Goal: Task Accomplishment & Management: Manage account settings

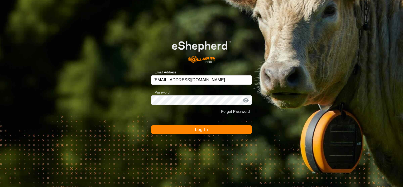
click at [175, 131] on button "Log In" at bounding box center [201, 129] width 101 height 9
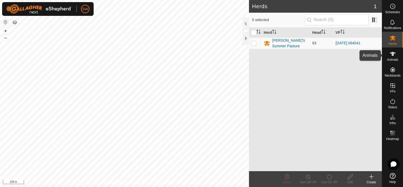
click at [393, 58] on span "Animals" at bounding box center [391, 59] width 11 height 3
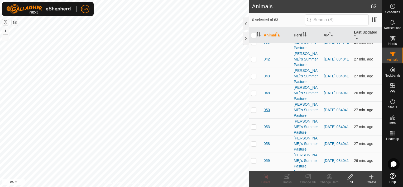
scroll to position [26, 0]
click at [267, 142] on span "050" at bounding box center [266, 143] width 6 height 6
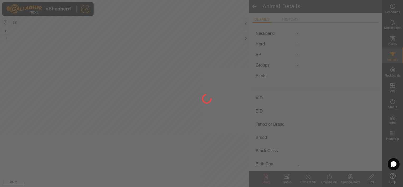
type input "050"
type input "-"
type input "Black Baldy"
type input "-"
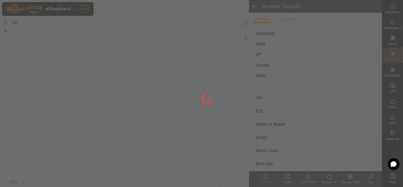
type input "0 kg"
type input "-"
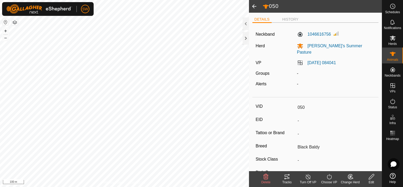
click at [284, 176] on icon at bounding box center [286, 176] width 6 height 6
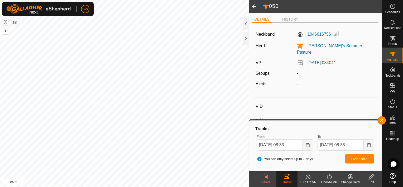
type input "068"
type input "-"
type input "Black Baldy"
type input "-"
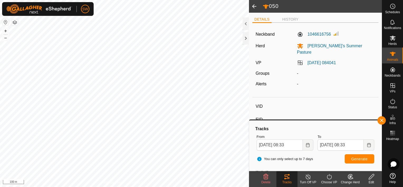
type input "0 kg"
type input "-"
click at [255, 8] on span at bounding box center [254, 6] width 11 height 13
type input "050"
type input "-"
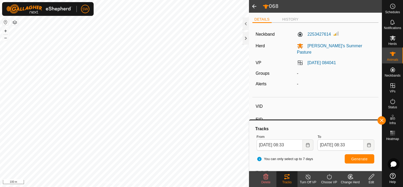
type input "-"
type input "Black Baldy"
type input "-"
type input "0 kg"
type input "-"
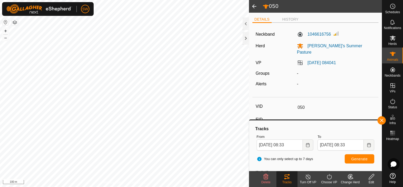
click at [255, 8] on span at bounding box center [254, 6] width 11 height 13
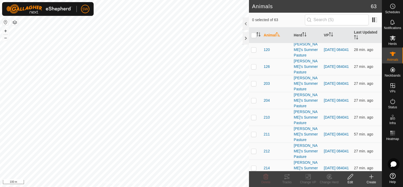
scroll to position [316, 0]
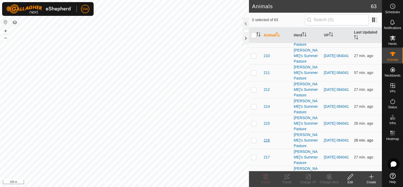
click at [267, 140] on span "216" at bounding box center [266, 140] width 6 height 6
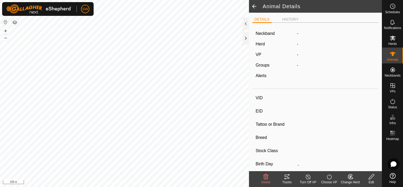
type input "216"
type input "-"
type input "Black Baldy"
type input "-"
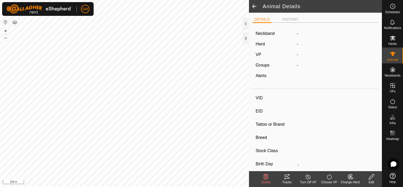
type input "0 kg"
type input "-"
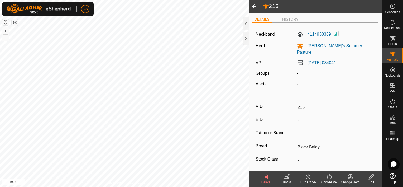
click at [283, 178] on tracks-svg-icon at bounding box center [286, 176] width 21 height 6
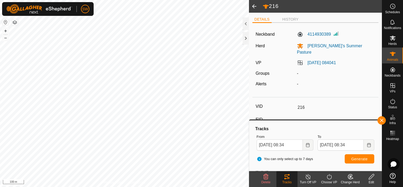
click at [251, 8] on span at bounding box center [254, 6] width 11 height 13
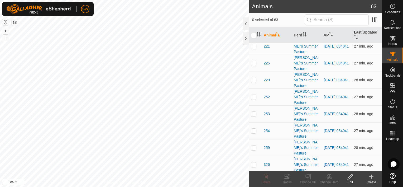
scroll to position [501, 0]
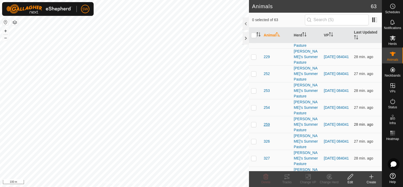
click at [265, 121] on span "259" at bounding box center [266, 124] width 6 height 6
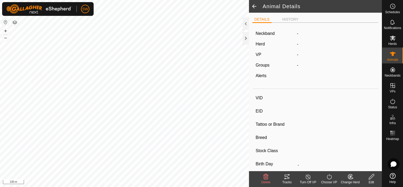
type input "259"
type input "-"
type input "Black Baldy"
type input "-"
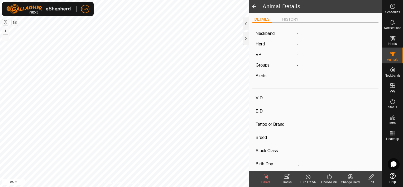
type input "0 kg"
type input "-"
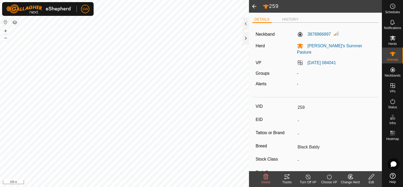
click at [286, 174] on icon at bounding box center [286, 176] width 6 height 6
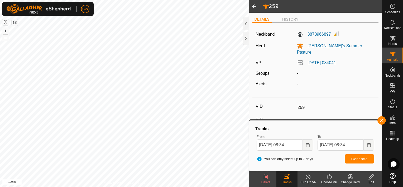
click at [252, 7] on span at bounding box center [254, 6] width 11 height 13
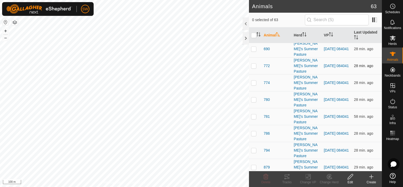
scroll to position [905, 0]
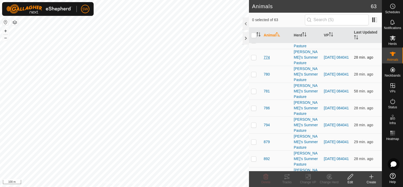
click at [267, 55] on span "774" at bounding box center [266, 58] width 6 height 6
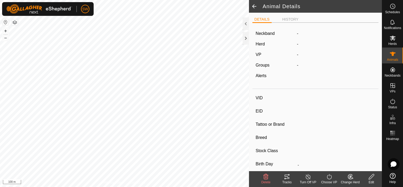
type input "774"
type input "-"
type input "Black Baldy"
type input "-"
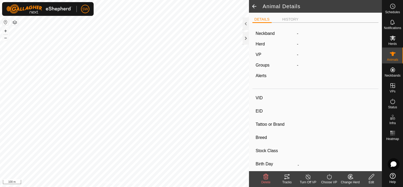
type input "0 kg"
type input "-"
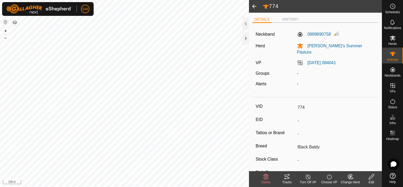
click at [286, 175] on icon at bounding box center [286, 176] width 6 height 6
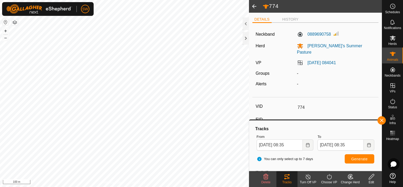
click at [253, 6] on span at bounding box center [254, 6] width 11 height 13
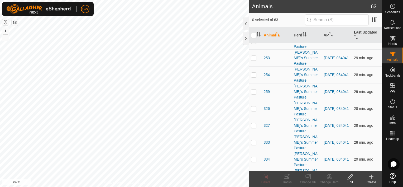
scroll to position [738, 0]
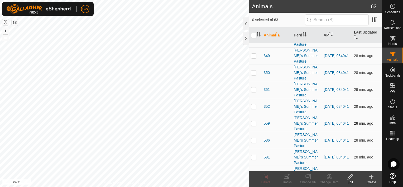
click at [267, 120] on span "559" at bounding box center [266, 123] width 6 height 6
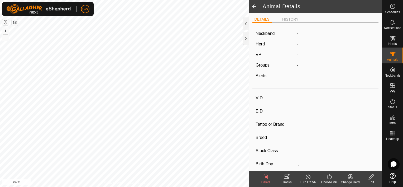
type input "559"
type input "-"
type input "Black Baldy"
type input "-"
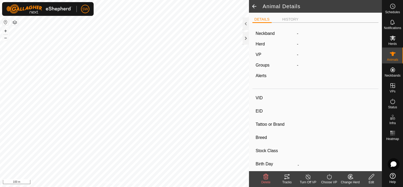
type input "0 kg"
type input "-"
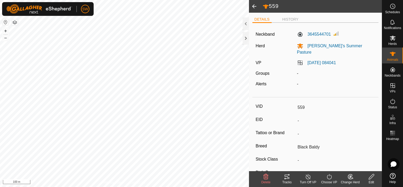
click at [290, 177] on tracks-svg-icon at bounding box center [286, 176] width 21 height 6
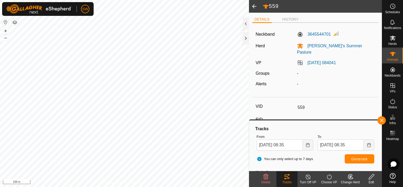
click at [252, 8] on span at bounding box center [254, 6] width 11 height 13
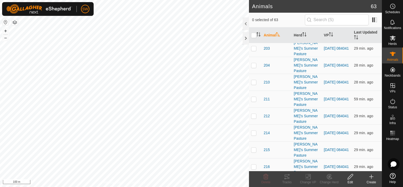
scroll to position [316, 0]
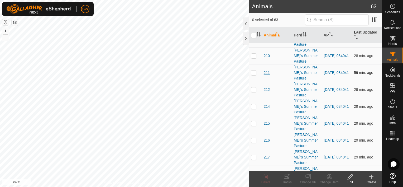
click at [268, 71] on span "211" at bounding box center [266, 73] width 6 height 6
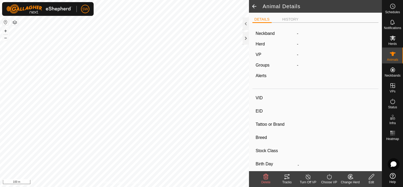
type input "211"
type input "-"
type input "Black Baldy"
type input "-"
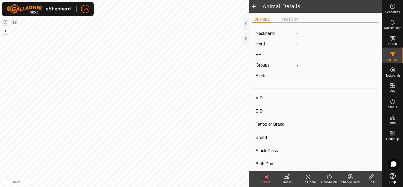
type input "0 kg"
type input "-"
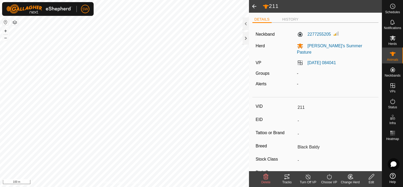
click at [289, 177] on icon at bounding box center [286, 176] width 6 height 6
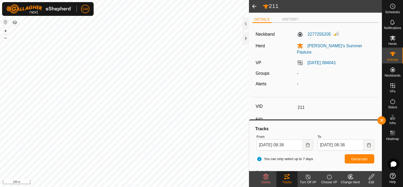
click at [254, 4] on span at bounding box center [254, 6] width 11 height 13
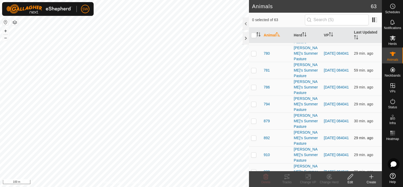
scroll to position [931, 0]
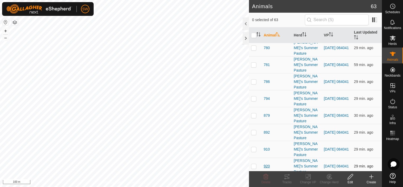
click at [265, 163] on span "920" at bounding box center [266, 166] width 6 height 6
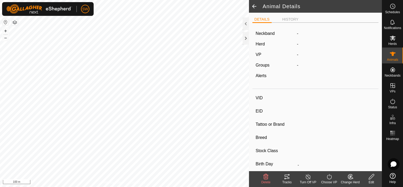
type input "920"
type input "-"
type input "Black Baldy"
type input "-"
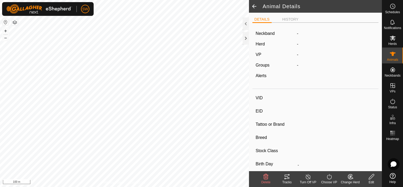
type input "0 kg"
type input "-"
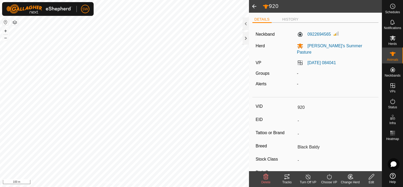
click at [284, 177] on icon at bounding box center [286, 176] width 6 height 6
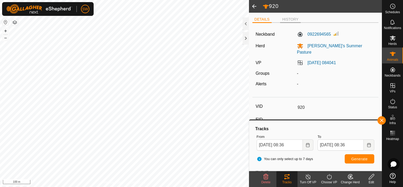
click at [286, 20] on li "HISTORY" at bounding box center [290, 20] width 21 height 6
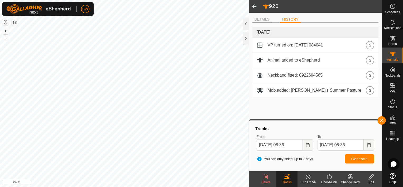
click at [267, 19] on li "DETAILS" at bounding box center [261, 20] width 19 height 6
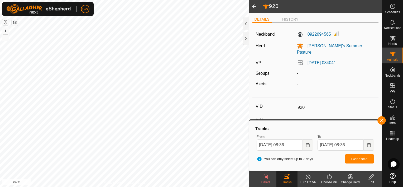
click at [250, 25] on div "DETAILS HISTORY Neckband 0922694565 Herd [PERSON_NAME]'s Summer Pasture VP [DAT…" at bounding box center [315, 92] width 133 height 158
click at [247, 24] on div at bounding box center [245, 23] width 6 height 13
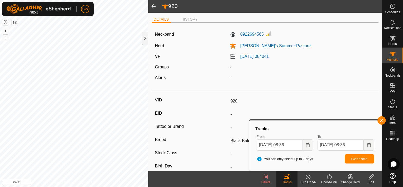
click at [155, 6] on span at bounding box center [153, 6] width 11 height 13
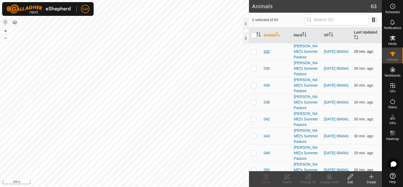
click at [267, 51] on span "032" at bounding box center [266, 52] width 6 height 6
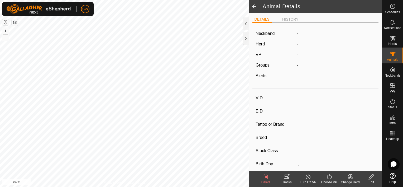
type input "032"
type input "-"
type input "Black Baldy"
type input "-"
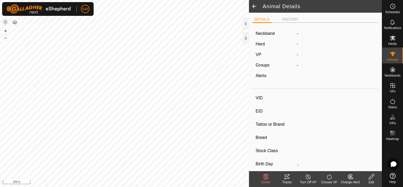
type input "0 kg"
type input "-"
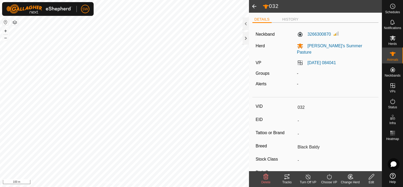
click at [283, 176] on tracks-svg-icon at bounding box center [286, 176] width 21 height 6
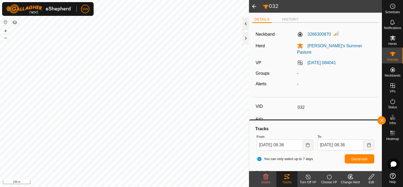
click at [246, 22] on div at bounding box center [245, 23] width 6 height 13
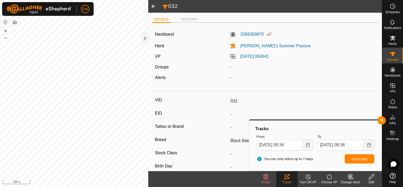
click at [151, 6] on span at bounding box center [153, 6] width 11 height 13
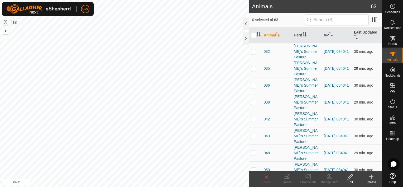
click at [267, 68] on span "035" at bounding box center [266, 69] width 6 height 6
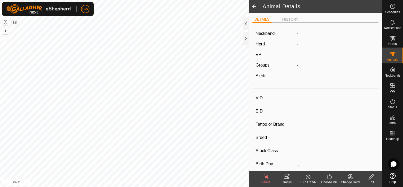
type input "035"
type input "-"
type input "Black Baldy"
type input "-"
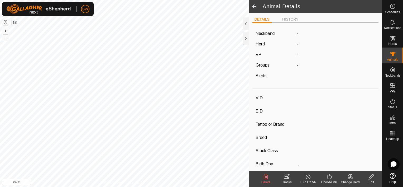
type input "0 kg"
type input "-"
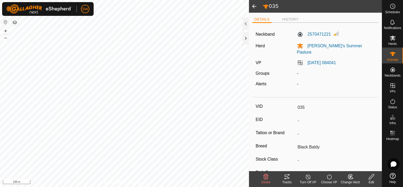
click at [283, 178] on icon at bounding box center [286, 176] width 6 height 6
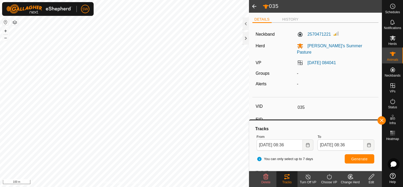
click at [256, 9] on span at bounding box center [254, 6] width 11 height 13
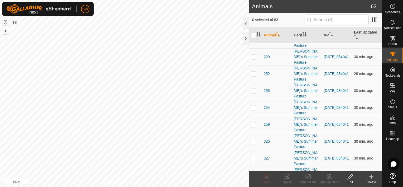
scroll to position [580, 0]
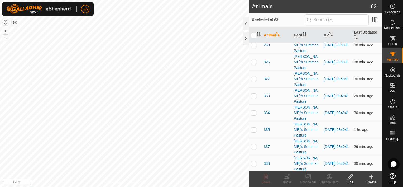
click at [266, 61] on span "326" at bounding box center [266, 62] width 6 height 6
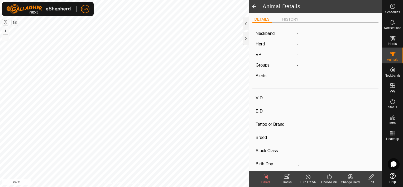
type input "326"
type input "-"
type input "Black Baldy"
type input "-"
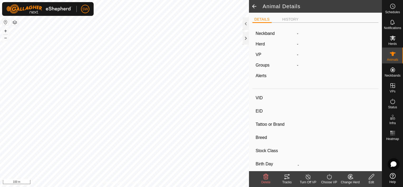
type input "0 kg"
type input "-"
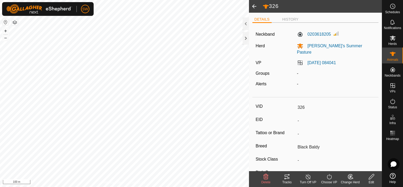
click at [283, 178] on icon at bounding box center [286, 176] width 6 height 6
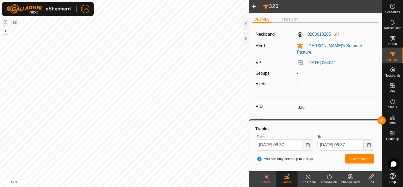
click at [256, 6] on span at bounding box center [254, 6] width 11 height 13
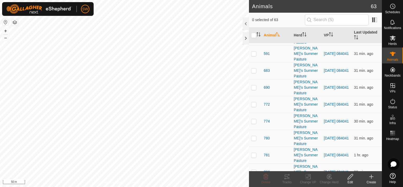
scroll to position [931, 0]
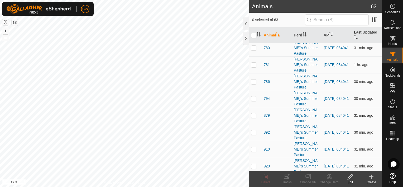
click at [267, 112] on span "879" at bounding box center [266, 115] width 6 height 6
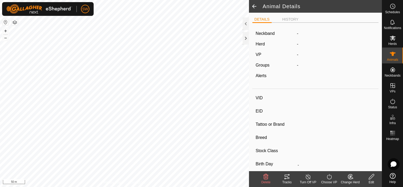
type input "879"
type input "-"
type input "Black Baldy"
type input "-"
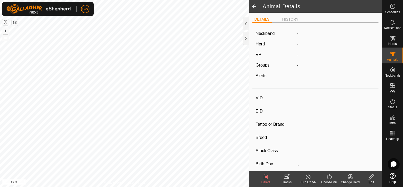
type input "0 kg"
type input "-"
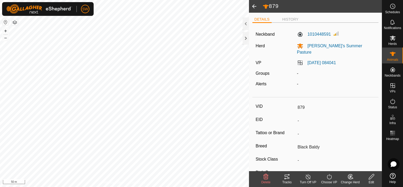
click at [289, 177] on icon at bounding box center [286, 176] width 6 height 6
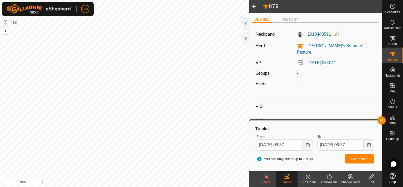
type input "038"
type input "-"
type input "Black Baldy"
type input "-"
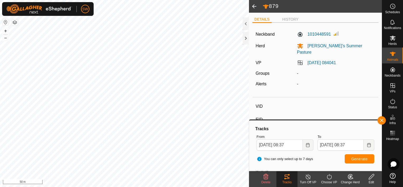
type input "0 kg"
type input "-"
click at [283, 178] on icon at bounding box center [286, 176] width 6 height 6
click at [351, 159] on button "Generate" at bounding box center [359, 158] width 30 height 9
click at [187, 186] on html "SW Schedules Notifications Herds Animals Neckbands VPs Status Infra Heatmap Hel…" at bounding box center [201, 93] width 403 height 187
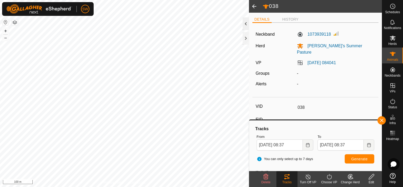
click at [244, 26] on div at bounding box center [245, 23] width 6 height 13
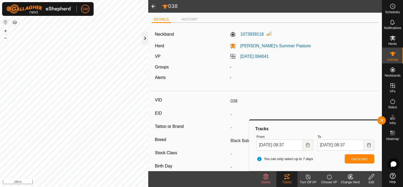
click at [144, 41] on div at bounding box center [145, 38] width 6 height 13
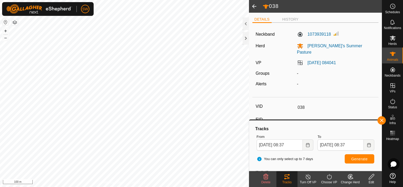
click at [251, 5] on span at bounding box center [254, 6] width 11 height 13
type input "879"
type input "-"
type input "Black Baldy"
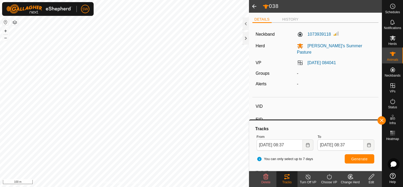
type input "-"
type input "0 kg"
type input "-"
click at [252, 7] on span at bounding box center [254, 6] width 11 height 13
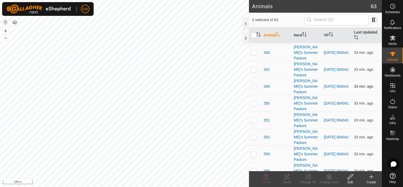
scroll to position [747, 0]
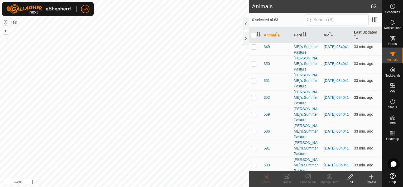
click at [269, 95] on span "352" at bounding box center [266, 98] width 6 height 6
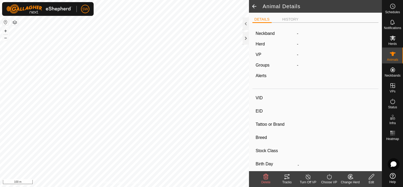
type input "352"
type input "-"
type input "Black Baldy"
type input "-"
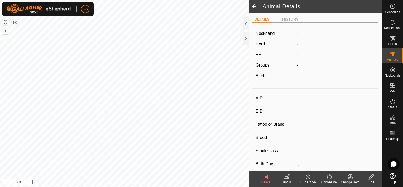
type input "0 kg"
type input "-"
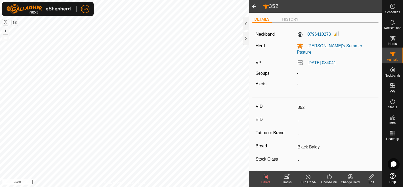
click at [291, 179] on div "Tracks" at bounding box center [286, 181] width 21 height 5
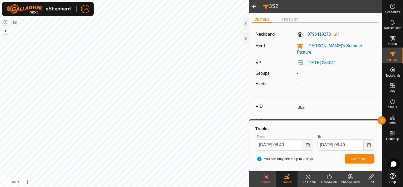
click at [253, 6] on span at bounding box center [254, 6] width 11 height 13
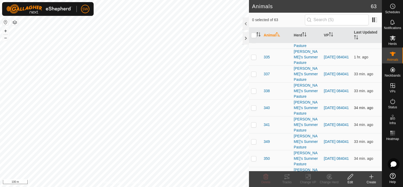
scroll to position [711, 0]
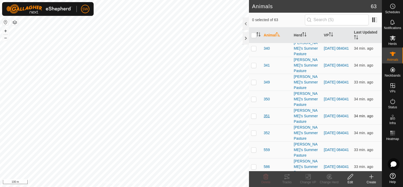
click at [268, 114] on span "351" at bounding box center [266, 116] width 6 height 6
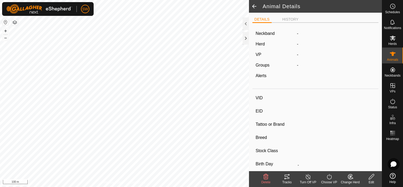
type input "351"
type input "-"
type input "Black Baldy"
type input "-"
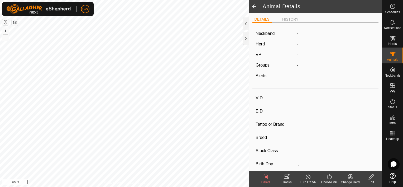
type input "0 kg"
type input "-"
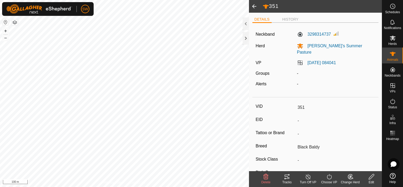
click at [287, 175] on icon at bounding box center [286, 176] width 6 height 6
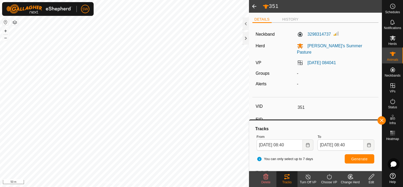
click at [255, 7] on span at bounding box center [254, 6] width 11 height 13
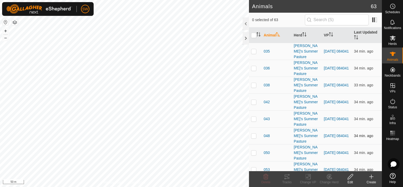
scroll to position [53, 0]
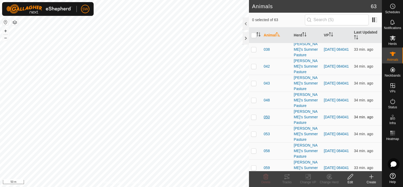
click at [267, 115] on span "050" at bounding box center [266, 117] width 6 height 6
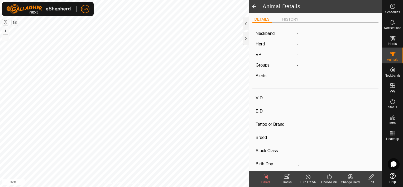
type input "050"
type input "-"
type input "Black Baldy"
type input "-"
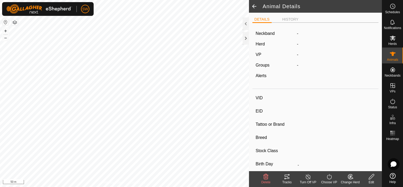
type input "0 kg"
type input "-"
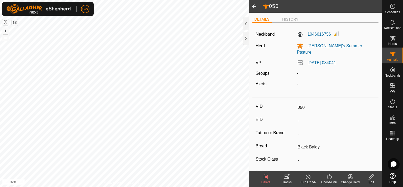
click at [288, 174] on icon at bounding box center [286, 176] width 5 height 4
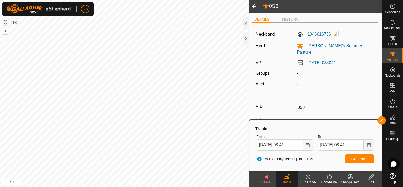
click at [282, 18] on li "HISTORY" at bounding box center [290, 20] width 21 height 6
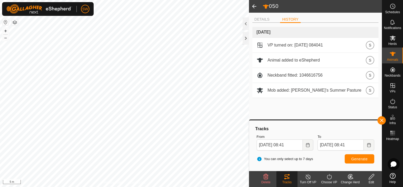
click at [253, 8] on span at bounding box center [254, 6] width 11 height 13
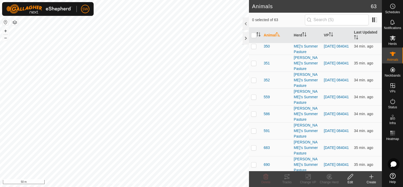
scroll to position [931, 0]
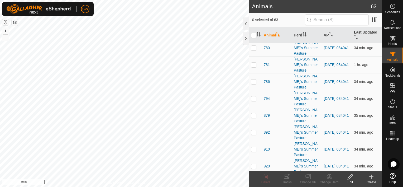
click at [268, 146] on span "910" at bounding box center [266, 149] width 6 height 6
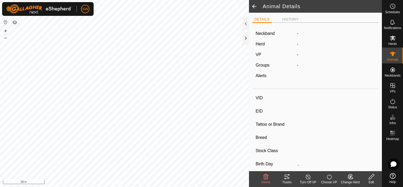
type input "910"
type input "-"
type input "Black Baldy"
type input "-"
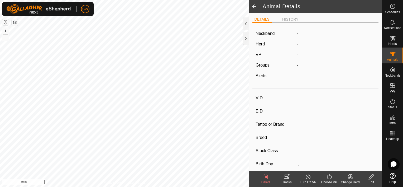
type input "0 kg"
type input "-"
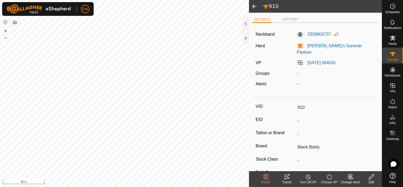
click at [288, 177] on icon at bounding box center [286, 176] width 5 height 4
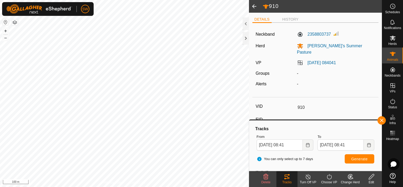
click at [253, 7] on span at bounding box center [254, 6] width 11 height 13
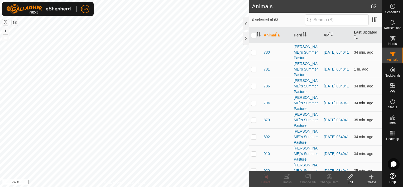
scroll to position [931, 0]
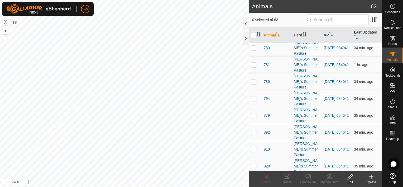
click at [267, 129] on span "892" at bounding box center [266, 132] width 6 height 6
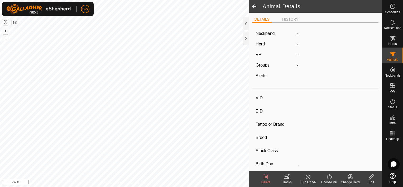
type input "892"
type input "-"
type input "Black Baldy"
type input "-"
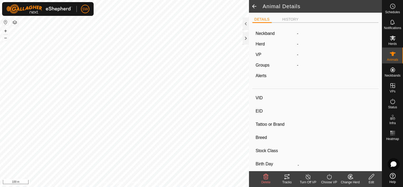
type input "0 kg"
type input "-"
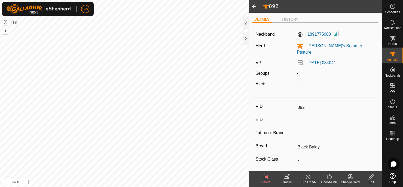
click at [289, 176] on icon at bounding box center [286, 176] width 6 height 6
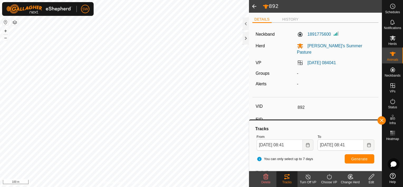
click at [252, 4] on span at bounding box center [254, 6] width 11 height 13
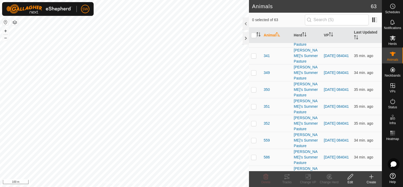
scroll to position [931, 0]
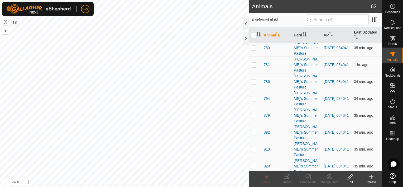
click at [265, 109] on td "879" at bounding box center [276, 115] width 30 height 17
click at [266, 112] on span "879" at bounding box center [266, 115] width 6 height 6
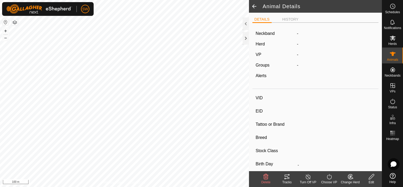
type input "879"
type input "-"
type input "Black Baldy"
type input "-"
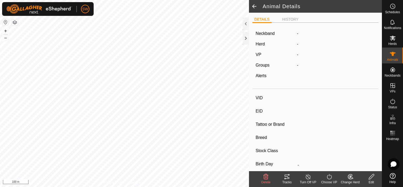
type input "0 kg"
type input "-"
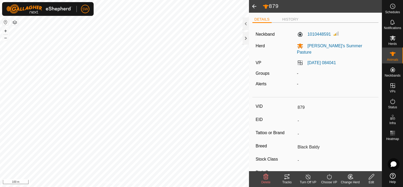
click at [286, 175] on icon at bounding box center [286, 176] width 6 height 6
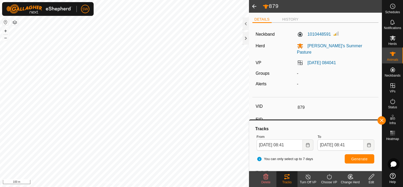
click at [251, 8] on span at bounding box center [254, 6] width 11 height 13
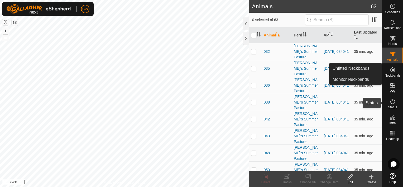
click at [393, 104] on es-activation-svg-icon at bounding box center [392, 101] width 9 height 8
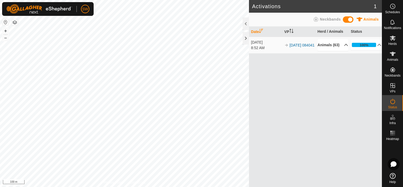
click at [344, 46] on p-accordion-header "Animals (63)" at bounding box center [332, 45] width 31 height 12
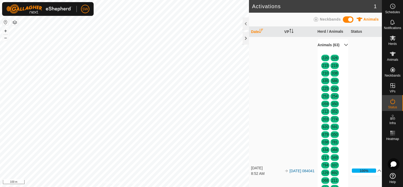
click at [344, 46] on p-accordion-header "Animals (63)" at bounding box center [332, 45] width 31 height 12
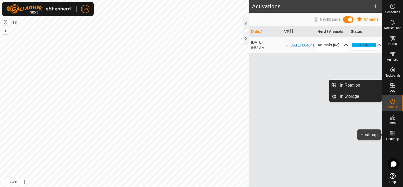
click at [394, 130] on icon at bounding box center [392, 133] width 6 height 6
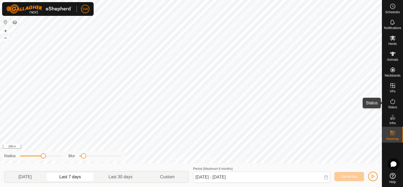
click at [393, 100] on icon at bounding box center [392, 101] width 6 height 6
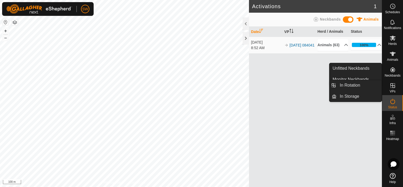
click at [392, 84] on icon at bounding box center [392, 85] width 5 height 5
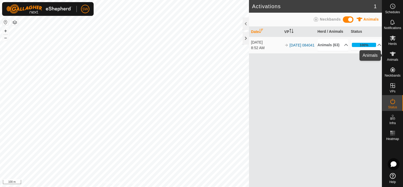
click at [392, 55] on icon at bounding box center [392, 54] width 6 height 4
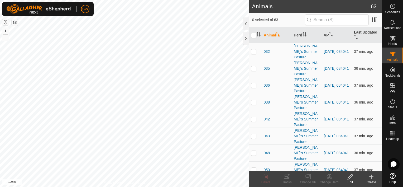
click at [291, 141] on td "[PERSON_NAME]'s Summer Pasture" at bounding box center [306, 135] width 30 height 17
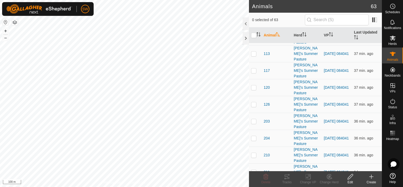
scroll to position [235, 0]
click at [269, 138] on span "210" at bounding box center [266, 137] width 6 height 6
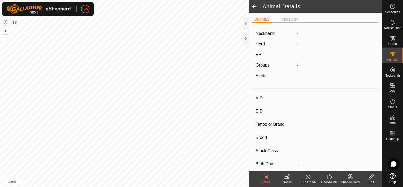
type input "210"
type input "-"
type input "Black Baldy"
type input "-"
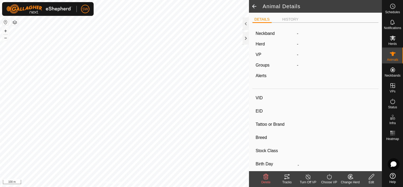
type input "0 kg"
type input "-"
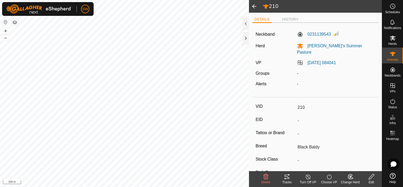
click at [284, 173] on div "Tracks" at bounding box center [286, 179] width 21 height 16
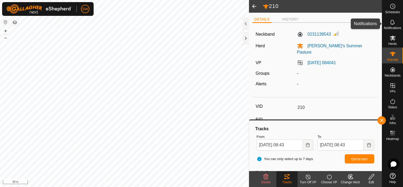
click at [392, 24] on icon at bounding box center [392, 21] width 4 height 5
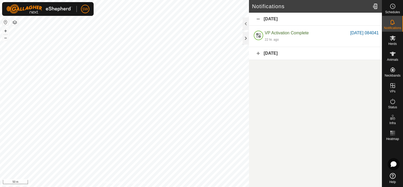
click at [14, 24] on button "button" at bounding box center [15, 22] width 6 height 6
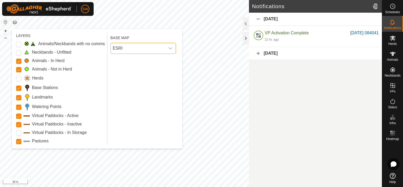
click at [137, 44] on span "ESRI" at bounding box center [138, 48] width 54 height 11
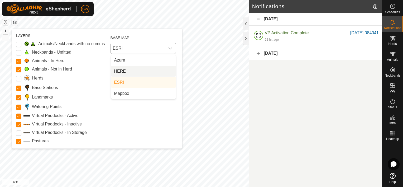
click at [131, 73] on li "HERE" at bounding box center [143, 71] width 65 height 11
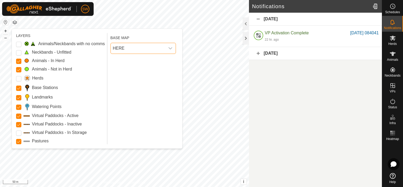
click at [150, 43] on span "HERE" at bounding box center [138, 48] width 54 height 11
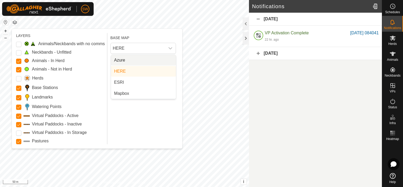
click at [144, 63] on li "Azure" at bounding box center [143, 60] width 65 height 11
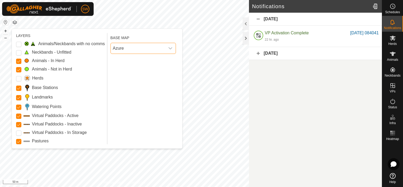
click at [162, 48] on span "Azure" at bounding box center [138, 48] width 54 height 11
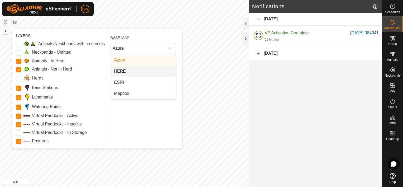
click at [153, 69] on li "HERE" at bounding box center [143, 71] width 65 height 11
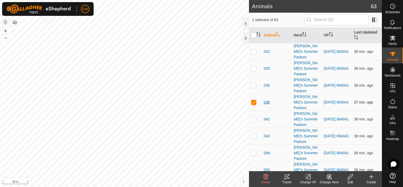
click at [264, 101] on span "038" at bounding box center [266, 102] width 6 height 6
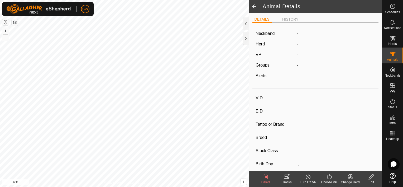
type input "038"
type input "-"
type input "Black Baldy"
type input "-"
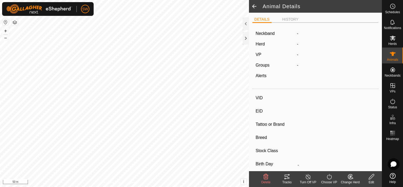
type input "0 kg"
type input "-"
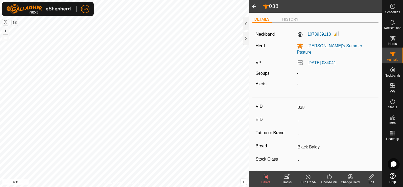
click at [288, 173] on div "Tracks" at bounding box center [286, 179] width 21 height 16
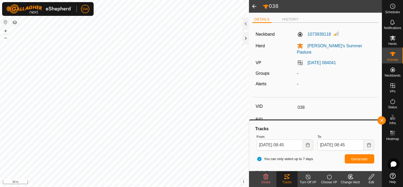
click at [254, 7] on span at bounding box center [254, 6] width 11 height 13
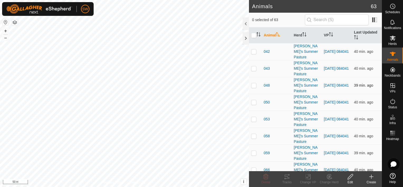
scroll to position [79, 0]
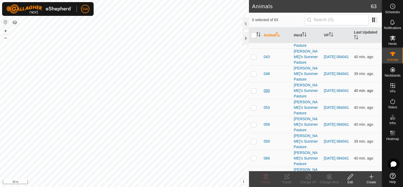
click at [267, 88] on span "050" at bounding box center [266, 91] width 6 height 6
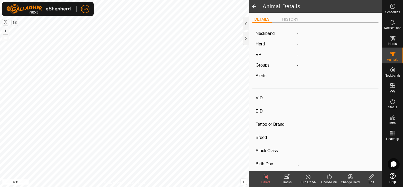
type input "050"
type input "-"
type input "Black Baldy"
type input "-"
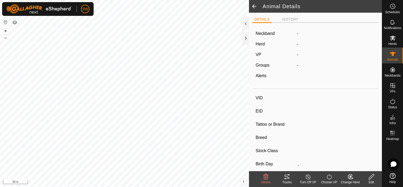
type input "0 kg"
type input "-"
